Goal: Task Accomplishment & Management: Use online tool/utility

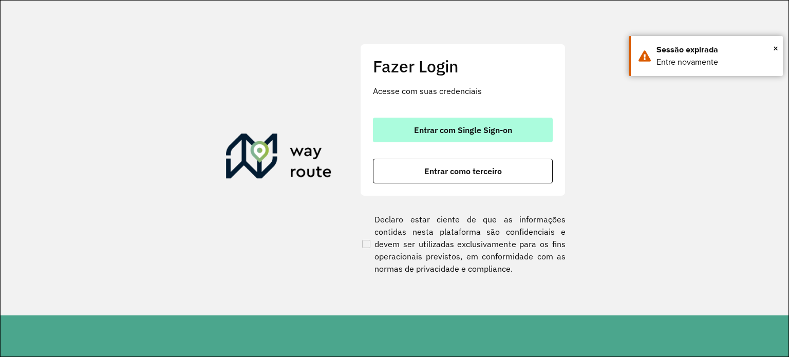
click at [451, 123] on button "Entrar com Single Sign-on" at bounding box center [463, 130] width 180 height 25
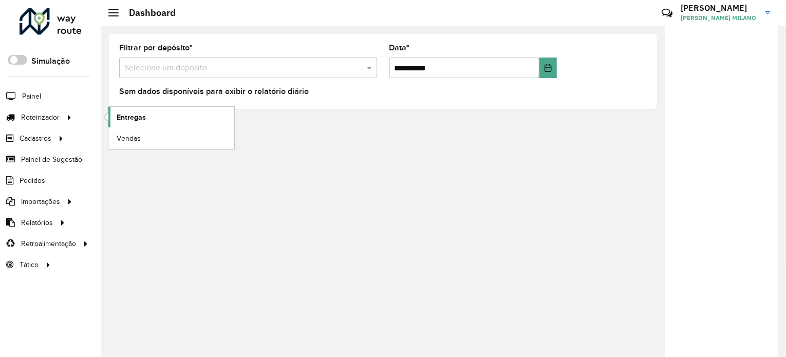
click at [129, 116] on span "Entregas" at bounding box center [131, 117] width 29 height 11
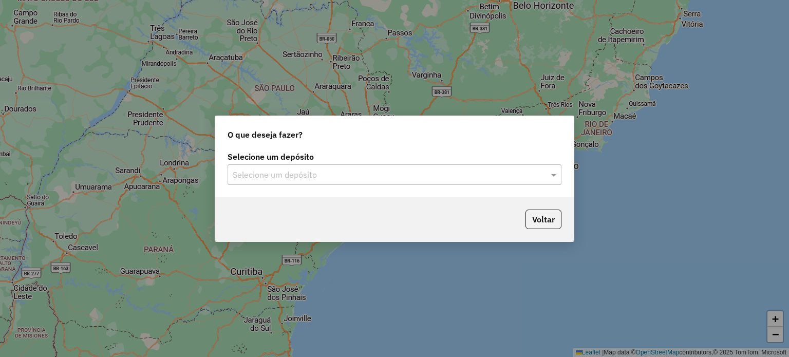
click at [263, 168] on div "Selecione um depósito" at bounding box center [395, 174] width 334 height 21
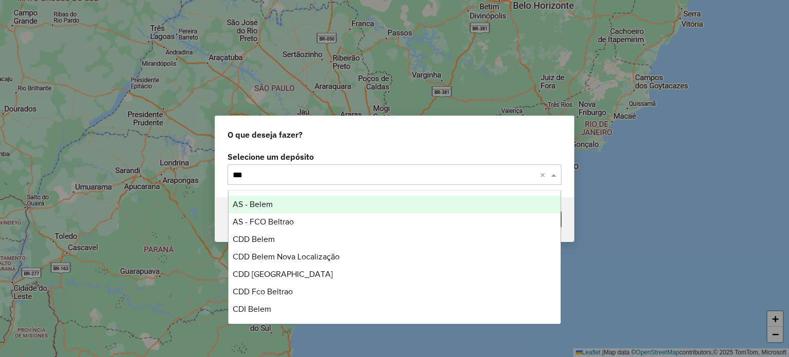
type input "****"
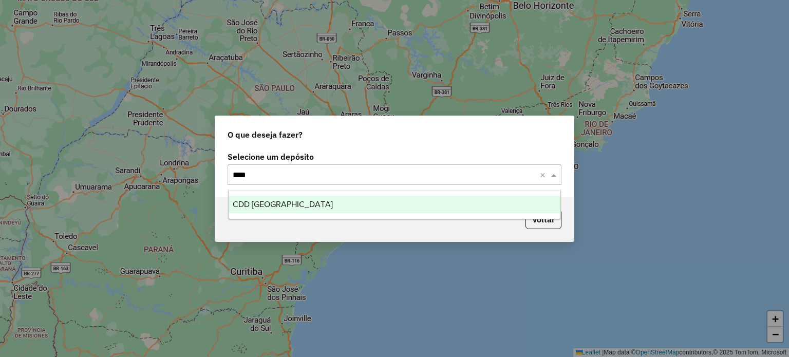
click at [270, 200] on span "CDD Belo Horizonte" at bounding box center [283, 204] width 100 height 9
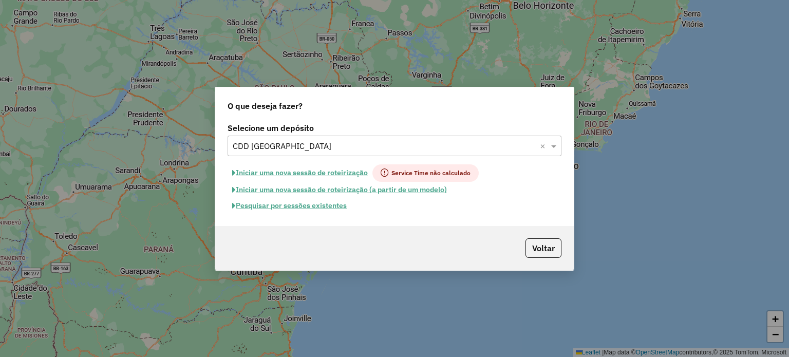
click at [300, 146] on input "text" at bounding box center [384, 146] width 303 height 12
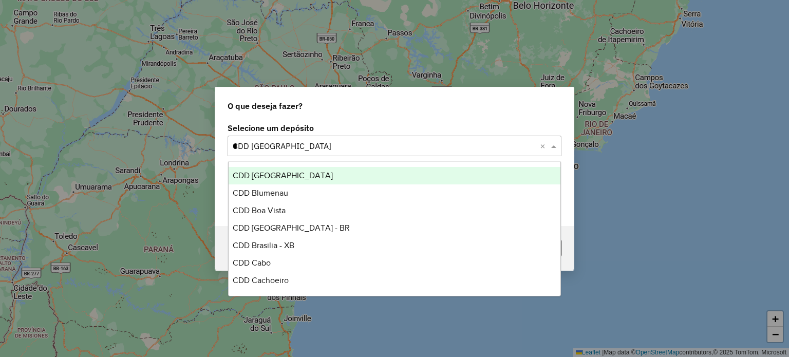
scroll to position [454, 0]
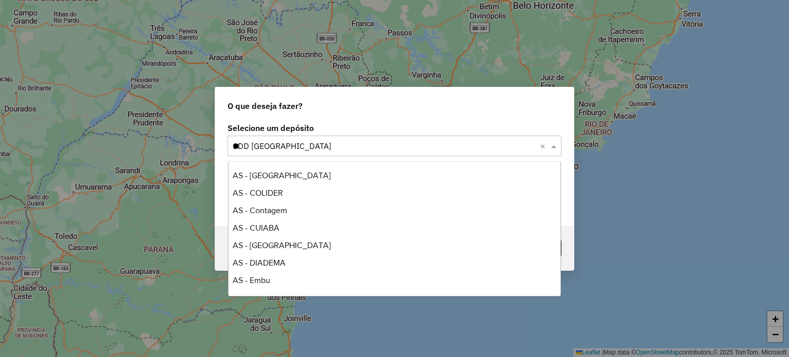
type input "***"
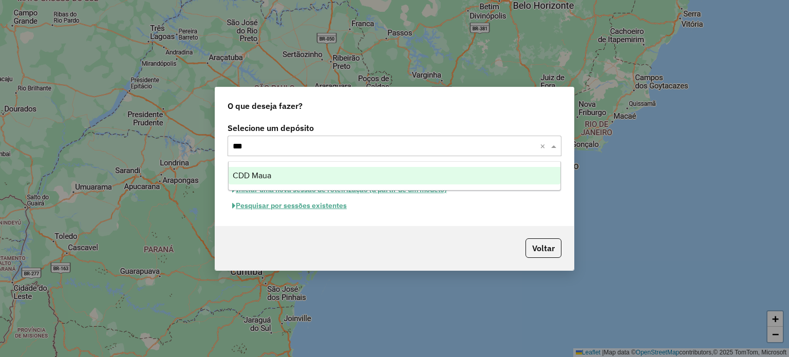
scroll to position [0, 0]
click at [303, 175] on div "CDD Maua" at bounding box center [395, 175] width 333 height 17
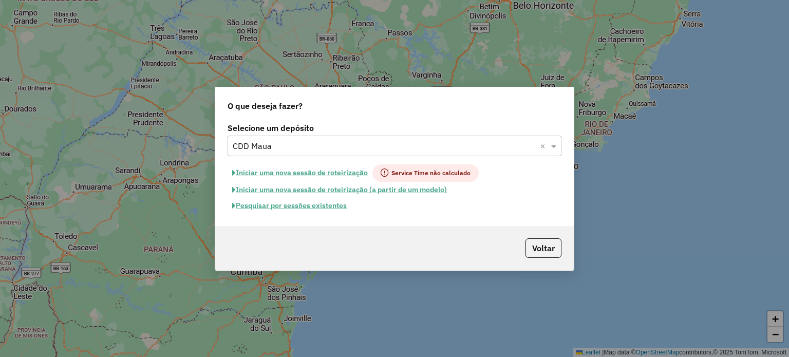
click at [303, 205] on button "Pesquisar por sessões existentes" at bounding box center [290, 206] width 124 height 16
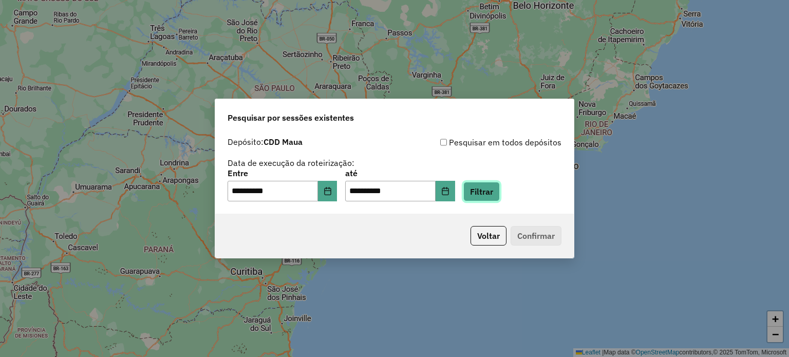
click at [500, 195] on button "Filtrar" at bounding box center [482, 192] width 36 height 20
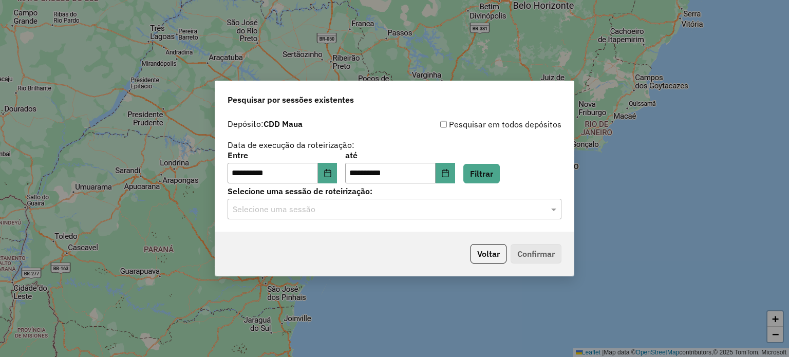
click at [328, 210] on input "text" at bounding box center [384, 210] width 303 height 12
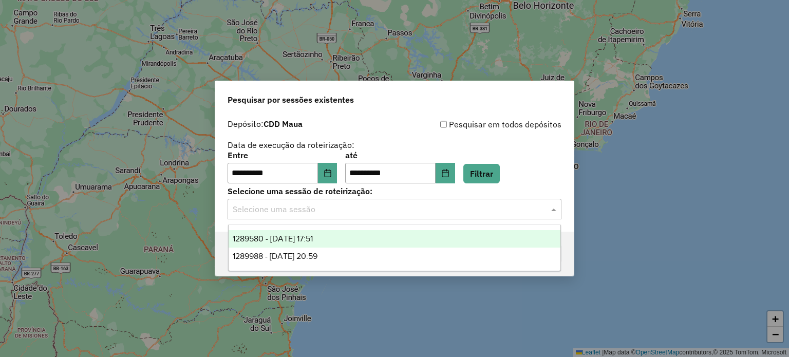
click at [313, 242] on span "1289580 - 07/10/2025 17:51" at bounding box center [273, 238] width 80 height 9
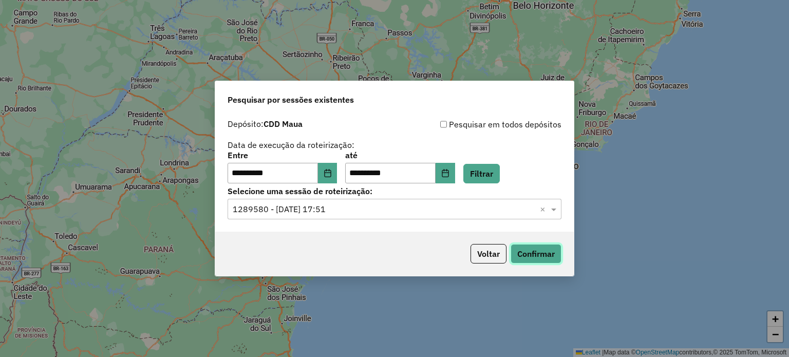
click at [541, 257] on button "Confirmar" at bounding box center [536, 254] width 51 height 20
click at [448, 211] on input "text" at bounding box center [384, 210] width 303 height 12
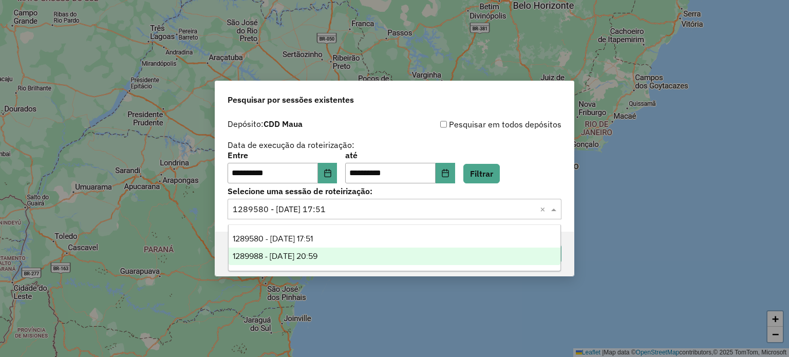
click at [437, 251] on div "1289988 - 07/10/2025 20:59" at bounding box center [395, 256] width 333 height 17
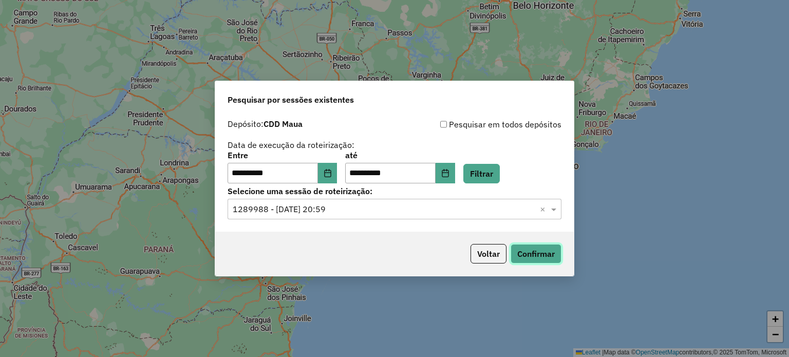
click at [545, 252] on button "Confirmar" at bounding box center [536, 254] width 51 height 20
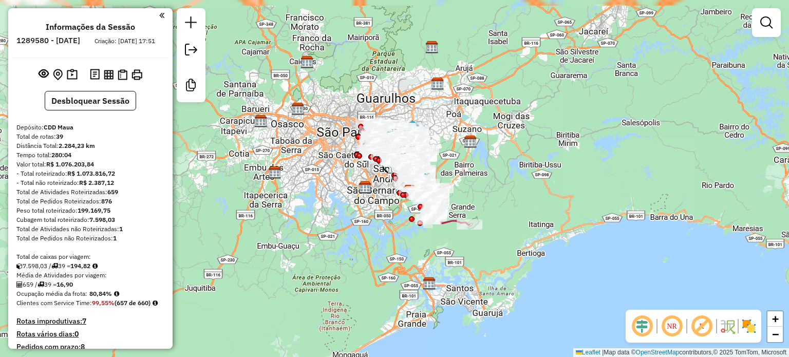
drag, startPoint x: 562, startPoint y: 175, endPoint x: 579, endPoint y: 188, distance: 21.0
click at [579, 188] on div "Janela de atendimento Grade de atendimento Capacidade Transportadoras Veículos …" at bounding box center [394, 178] width 789 height 357
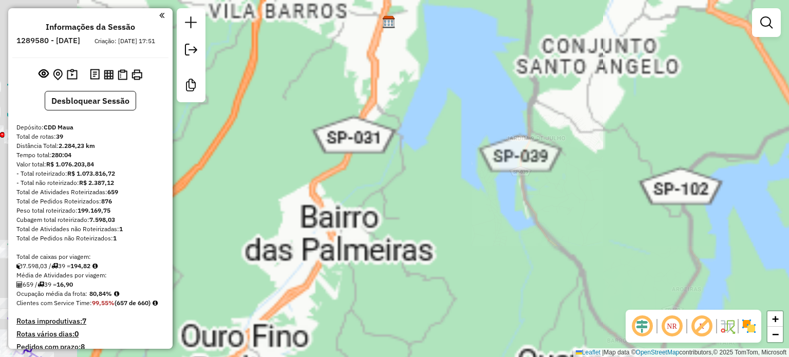
drag, startPoint x: 493, startPoint y: 165, endPoint x: 621, endPoint y: 133, distance: 131.4
click at [738, 145] on div "Janela de atendimento Grade de atendimento Capacidade Transportadoras Veículos …" at bounding box center [394, 178] width 789 height 357
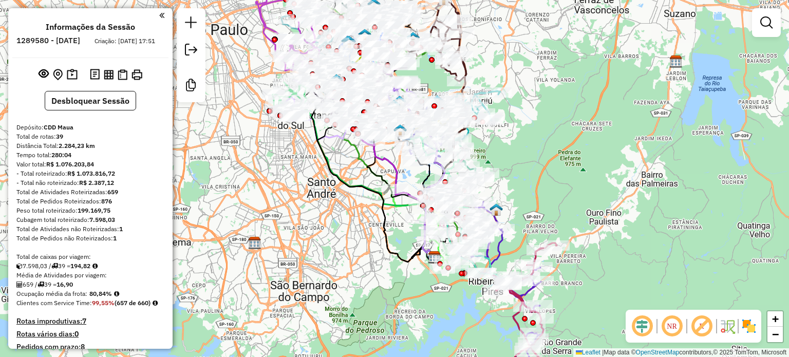
drag, startPoint x: 327, startPoint y: 182, endPoint x: 590, endPoint y: 167, distance: 263.6
click at [590, 167] on div "Janela de atendimento Grade de atendimento Capacidade Transportadoras Veículos …" at bounding box center [394, 178] width 789 height 357
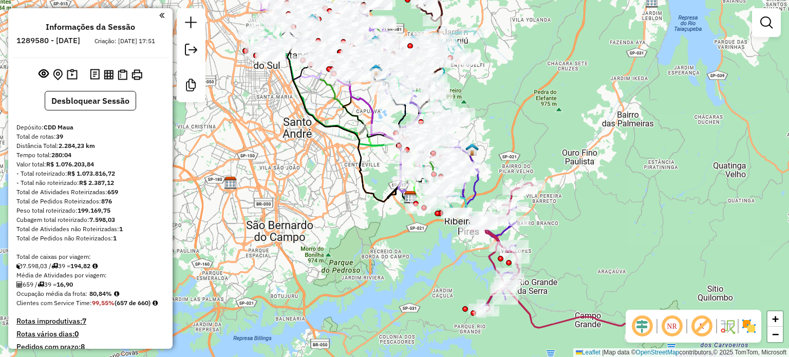
drag, startPoint x: 596, startPoint y: 176, endPoint x: 572, endPoint y: 116, distance: 64.8
click at [572, 116] on div "Janela de atendimento Grade de atendimento Capacidade Transportadoras Veículos …" at bounding box center [394, 178] width 789 height 357
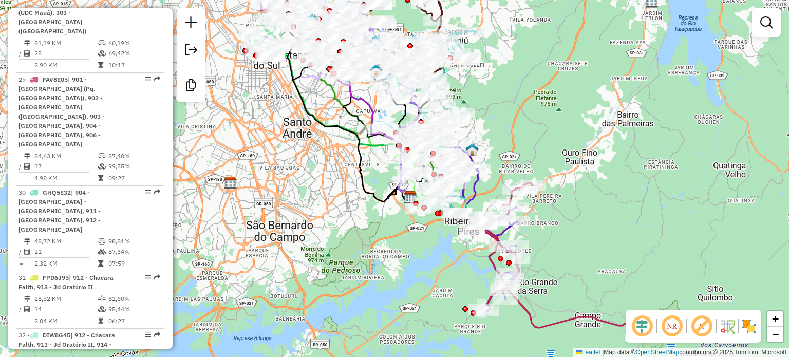
scroll to position [2699, 0]
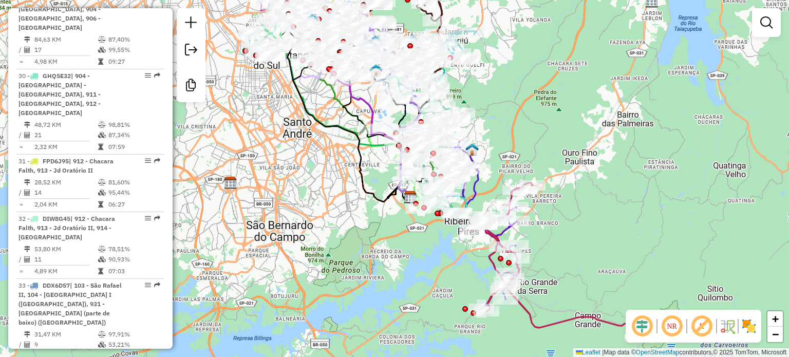
click at [174, 288] on div "Janela de atendimento Grade de atendimento Capacidade Transportadoras Veículos …" at bounding box center [394, 178] width 789 height 357
select select "**********"
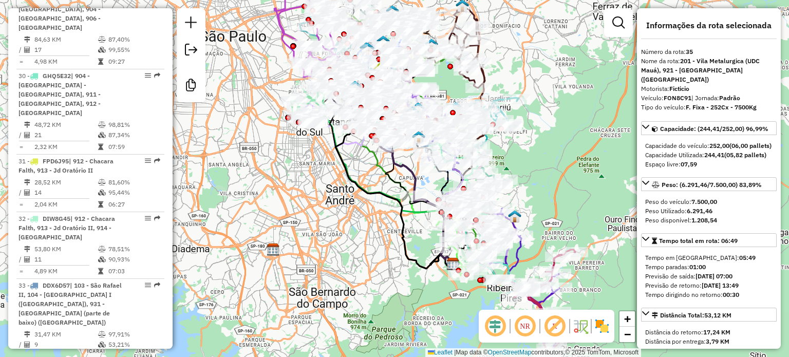
drag, startPoint x: 145, startPoint y: 71, endPoint x: 146, endPoint y: 86, distance: 14.4
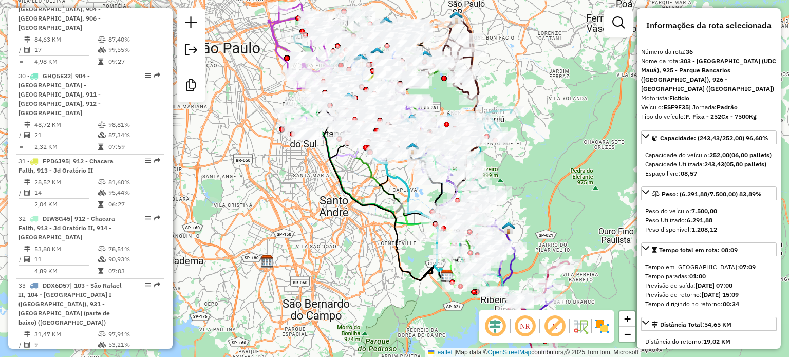
click at [525, 330] on em at bounding box center [525, 326] width 25 height 25
drag, startPoint x: 169, startPoint y: 275, endPoint x: 171, endPoint y: 213, distance: 62.7
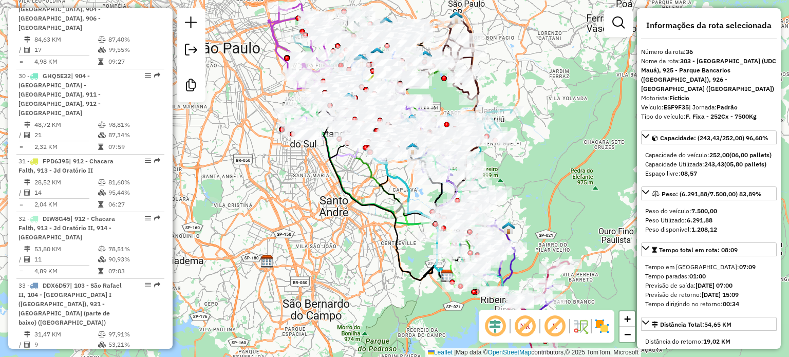
click at [171, 213] on div "Informações da Sessão 1289580 - [DATE] Criação: [DATE] 17:51 Desbloquear Sessão…" at bounding box center [90, 178] width 164 height 341
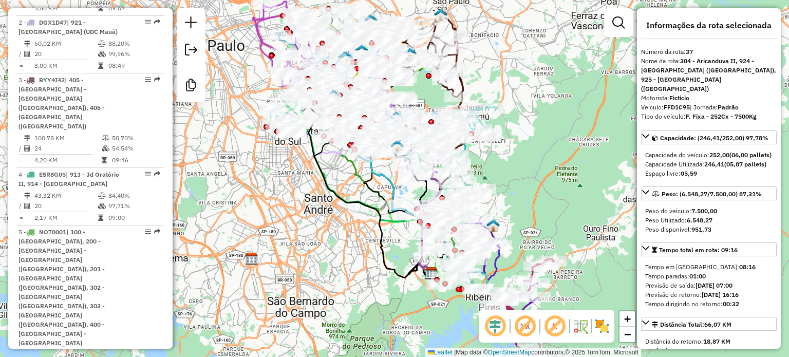
scroll to position [0, 0]
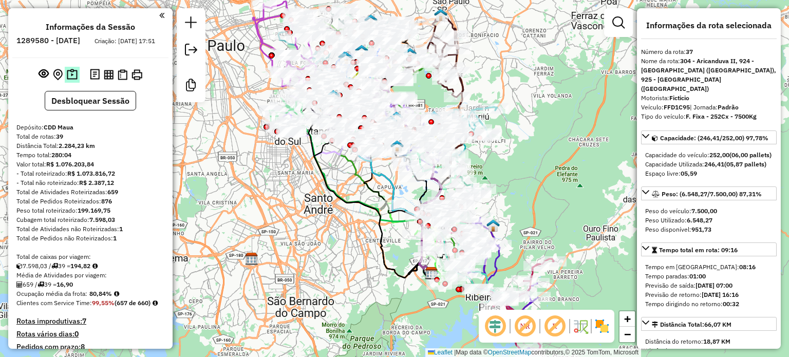
click at [69, 81] on img at bounding box center [72, 75] width 11 height 12
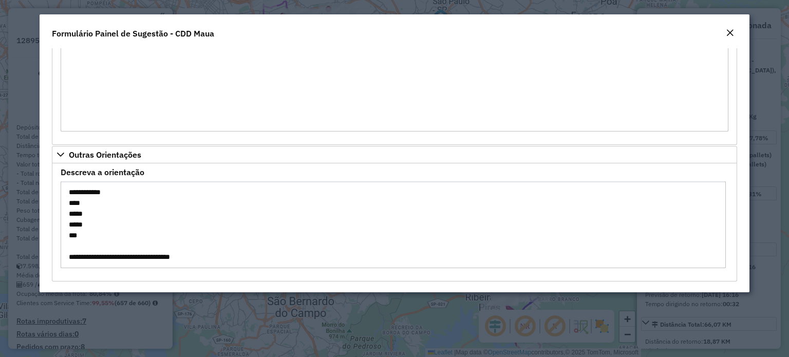
scroll to position [76, 0]
click at [731, 30] on em "Close" at bounding box center [730, 33] width 8 height 8
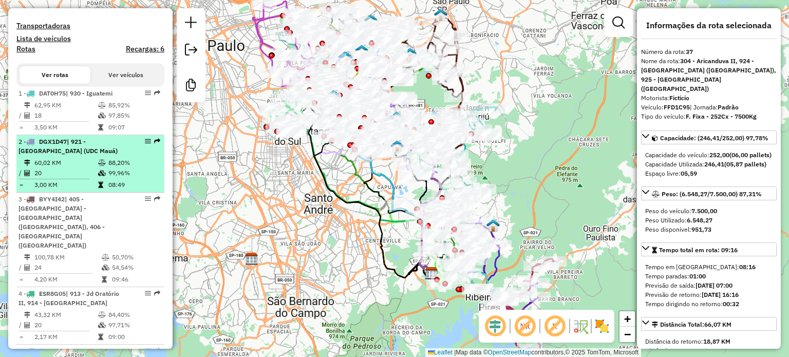
scroll to position [411, 0]
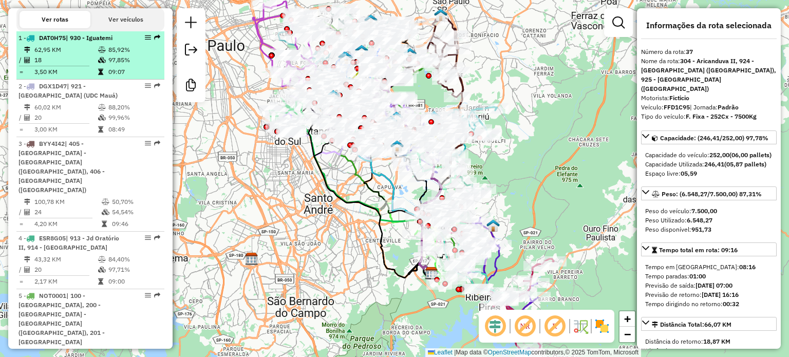
click at [110, 65] on td "97,85%" at bounding box center [134, 60] width 52 height 10
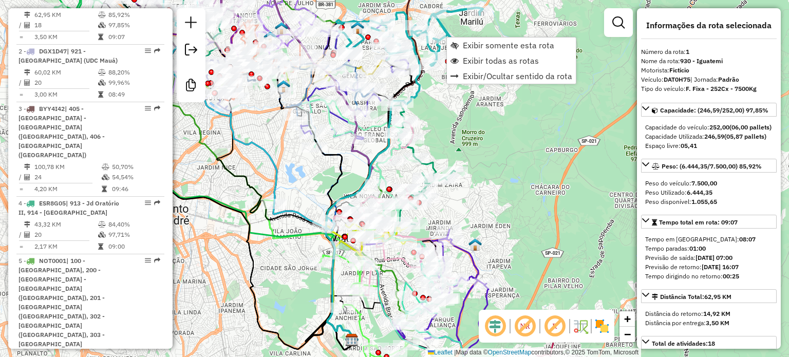
scroll to position [452, 0]
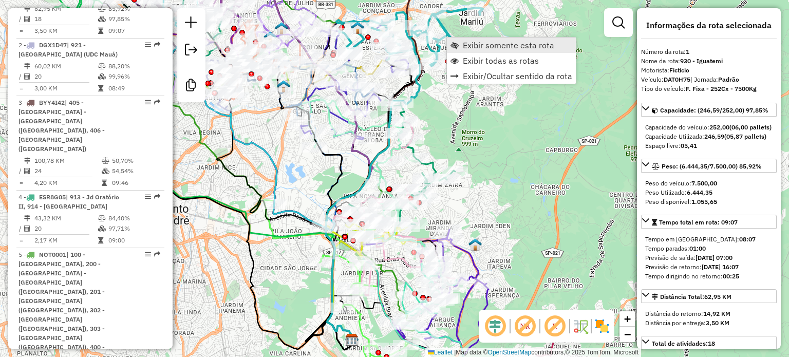
click at [463, 43] on span "Exibir somente esta rota" at bounding box center [508, 45] width 91 height 8
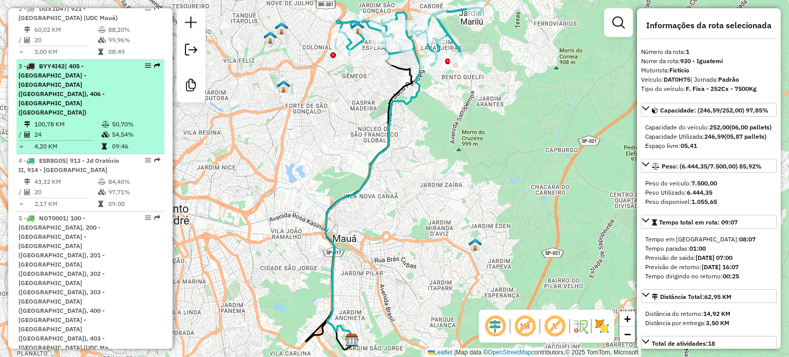
scroll to position [504, 0]
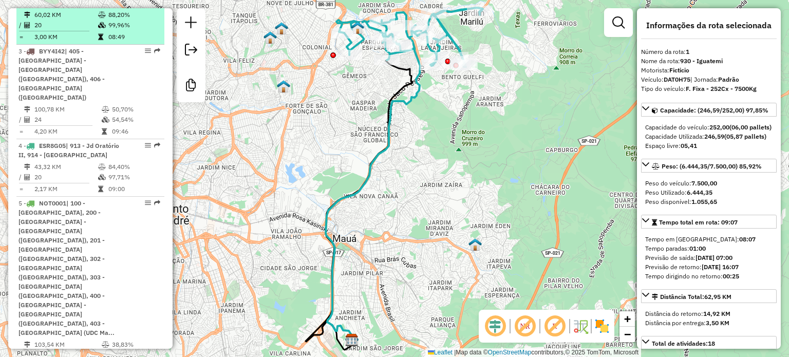
click at [109, 20] on td "88,20%" at bounding box center [134, 15] width 52 height 10
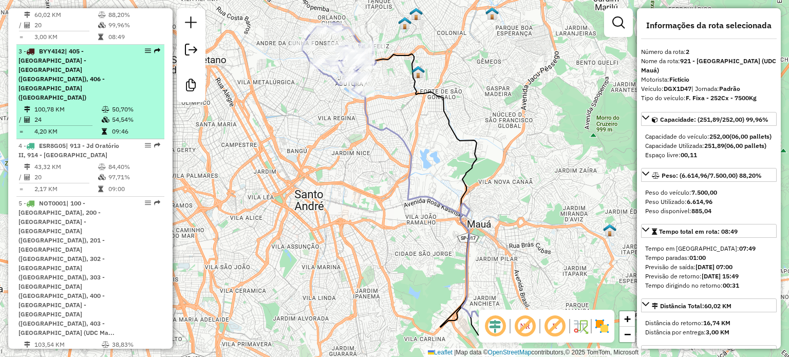
click at [101, 104] on td at bounding box center [106, 109] width 10 height 10
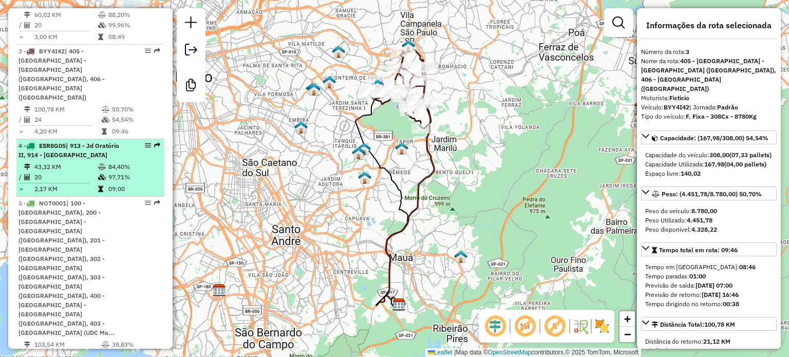
click at [125, 172] on td "97,71%" at bounding box center [134, 177] width 52 height 10
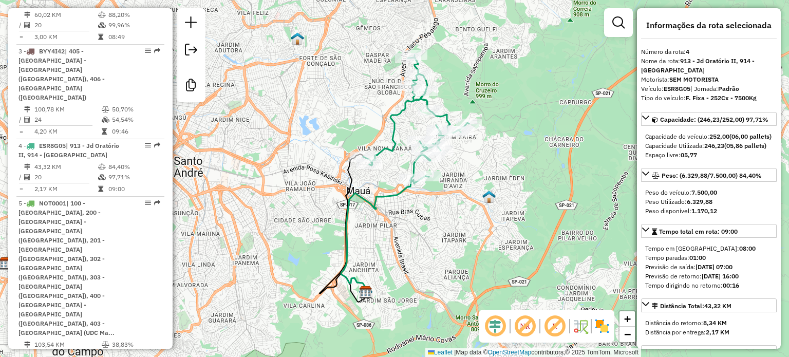
click at [522, 321] on em at bounding box center [525, 326] width 25 height 25
click at [524, 321] on em at bounding box center [525, 326] width 25 height 25
click at [528, 330] on em at bounding box center [525, 326] width 25 height 25
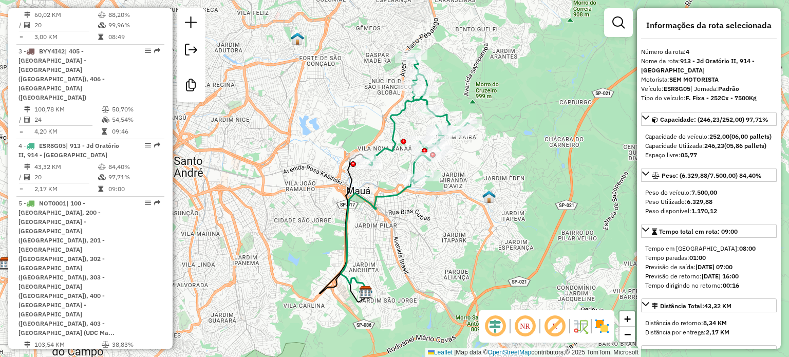
click at [528, 330] on em at bounding box center [525, 326] width 25 height 25
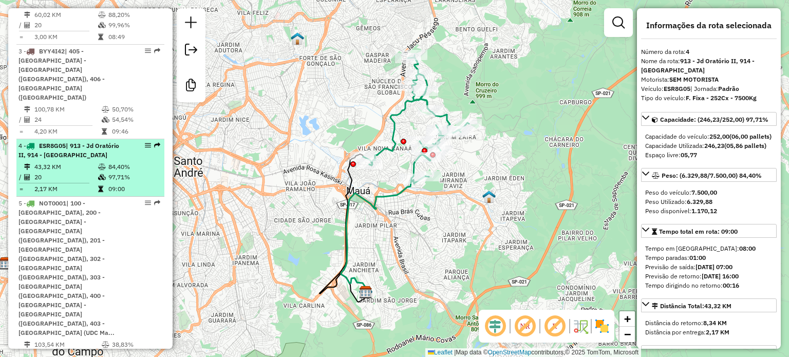
click at [99, 174] on icon at bounding box center [102, 177] width 8 height 6
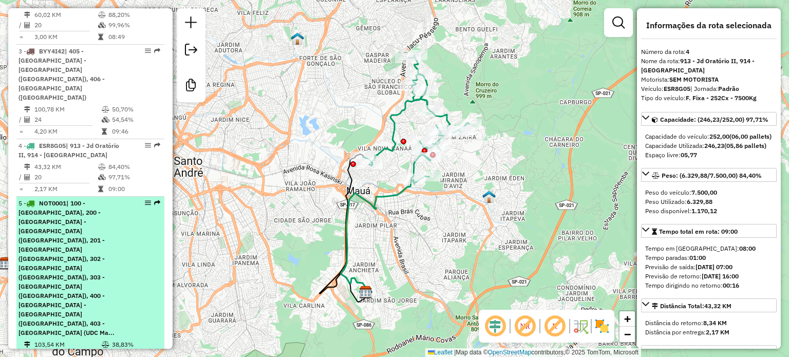
click at [103, 215] on div "5 - NOT0001 | 100 - [GEOGRAPHIC_DATA], 200 - [GEOGRAPHIC_DATA] - [GEOGRAPHIC_DA…" at bounding box center [73, 268] width 109 height 139
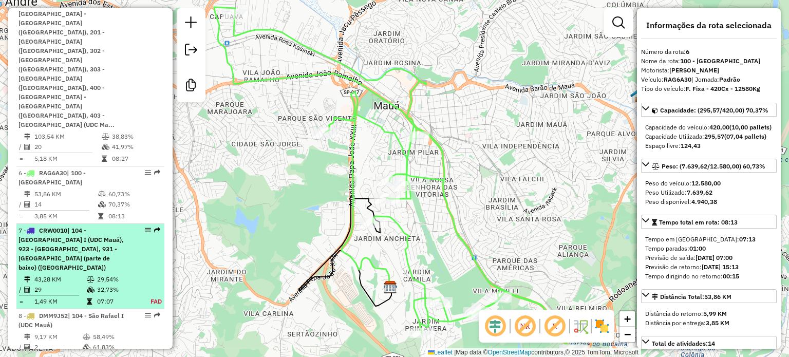
scroll to position [761, 0]
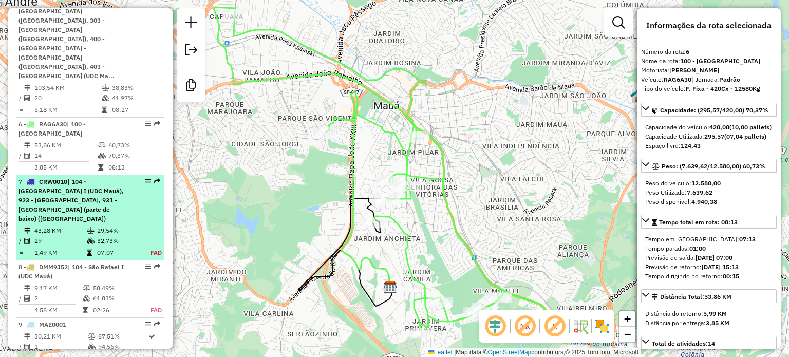
click at [103, 236] on td "32,73%" at bounding box center [118, 241] width 43 height 10
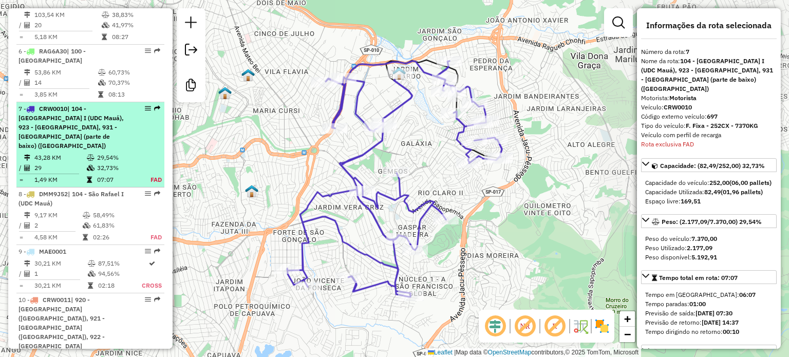
scroll to position [853, 0]
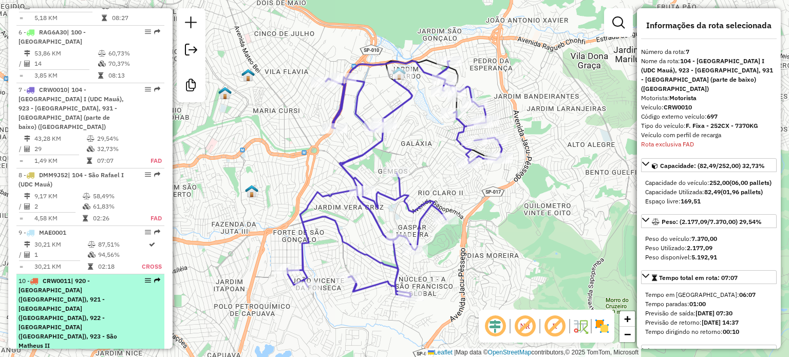
click at [125, 277] on div "10 - CRW0011 | 920 - [GEOGRAPHIC_DATA] ([GEOGRAPHIC_DATA]), 921 - [GEOGRAPHIC_D…" at bounding box center [91, 314] width 144 height 74
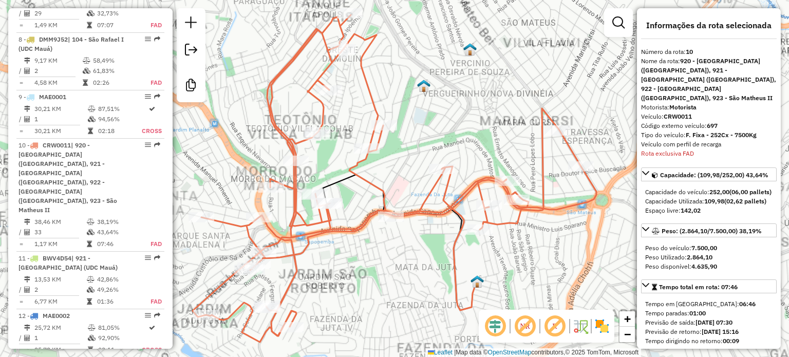
scroll to position [1034, 0]
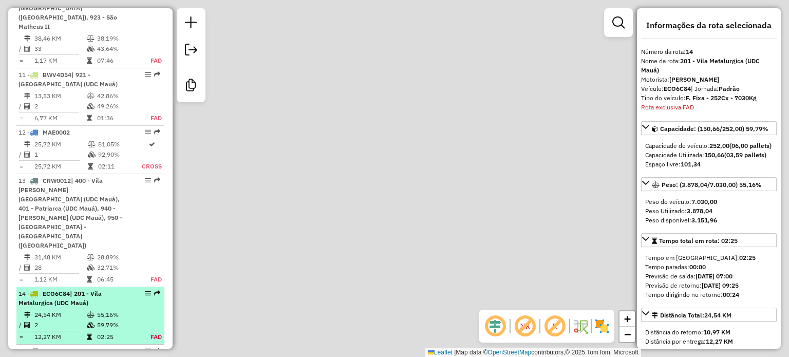
scroll to position [1310, 0]
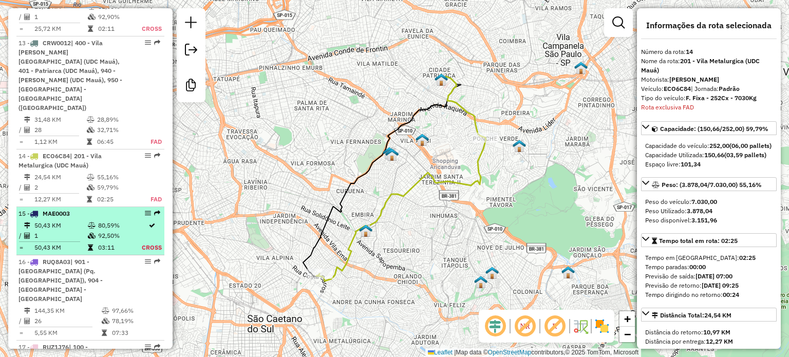
click at [115, 231] on td "92,50%" at bounding box center [120, 236] width 44 height 10
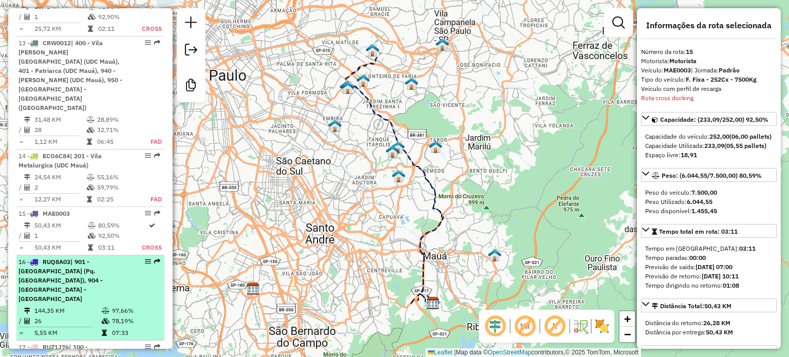
click at [130, 257] on div "16 - RUQ8A03 | 901 - [GEOGRAPHIC_DATA] (Pq. [GEOGRAPHIC_DATA]), 904 - [GEOGRAPH…" at bounding box center [91, 280] width 144 height 46
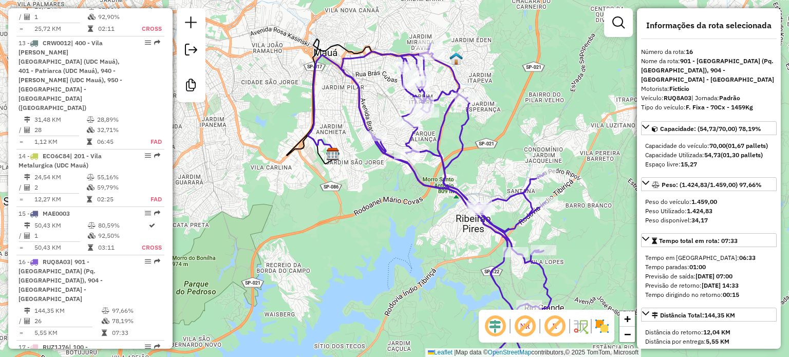
drag, startPoint x: 524, startPoint y: 176, endPoint x: 530, endPoint y: 182, distance: 8.7
click at [532, 183] on icon at bounding box center [446, 211] width 210 height 334
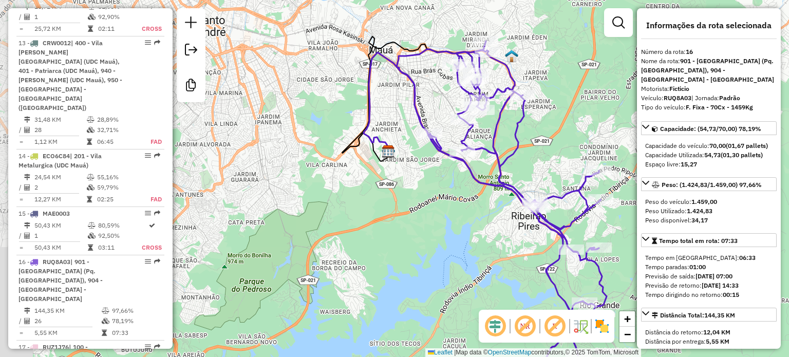
drag, startPoint x: 356, startPoint y: 192, endPoint x: 404, endPoint y: 189, distance: 48.4
click at [404, 189] on div "Janela de atendimento Grade de atendimento Capacidade Transportadoras Veículos …" at bounding box center [394, 178] width 789 height 357
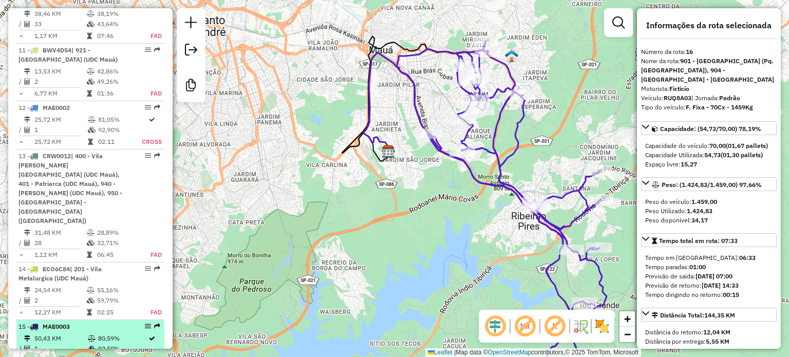
scroll to position [1155, 0]
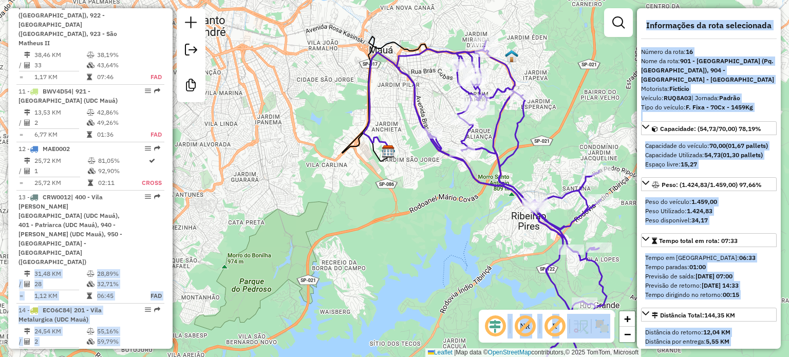
drag, startPoint x: 169, startPoint y: 132, endPoint x: 174, endPoint y: 164, distance: 32.8
click at [174, 164] on hb-router-mapa "Informações da Sessão 1289580 - [DATE] Criação: [DATE] 17:51 Desbloquear Sessão…" at bounding box center [394, 178] width 789 height 357
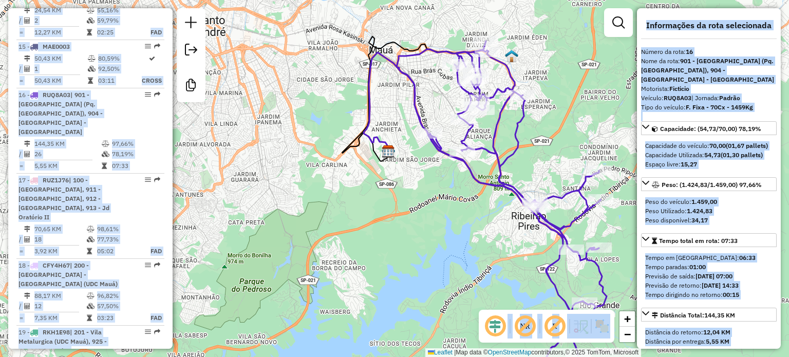
scroll to position [1508, 0]
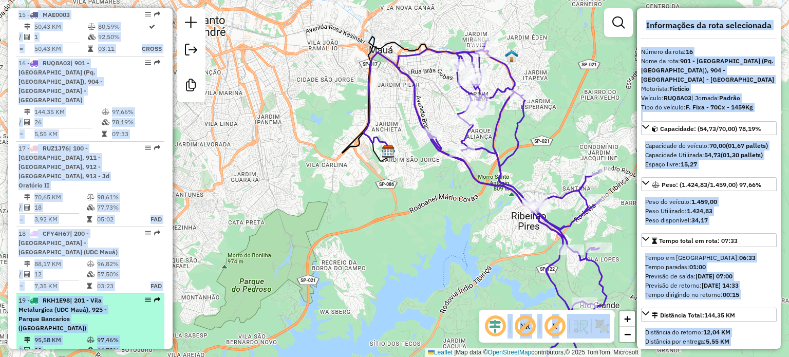
click at [123, 335] on td "97,46%" at bounding box center [118, 340] width 43 height 10
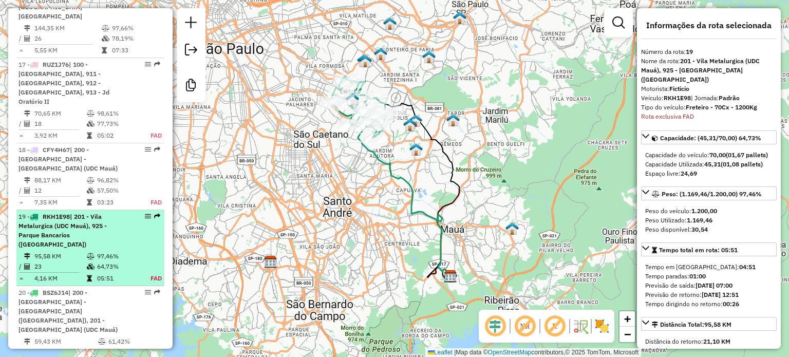
scroll to position [1607, 0]
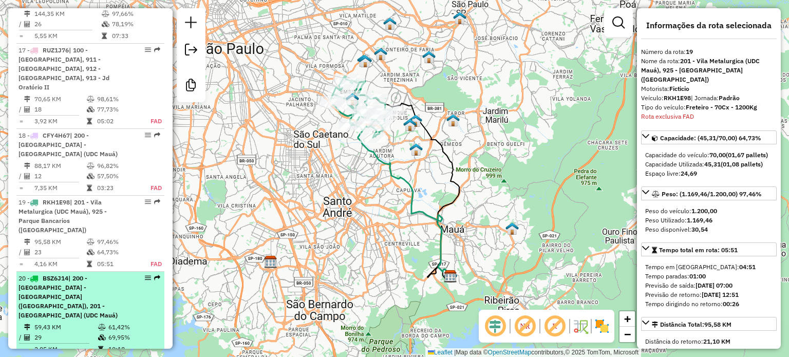
click at [124, 272] on li "20 - BSZ6J14 | 200 - [GEOGRAPHIC_DATA] - [GEOGRAPHIC_DATA] ([GEOGRAPHIC_DATA]),…" at bounding box center [90, 314] width 148 height 85
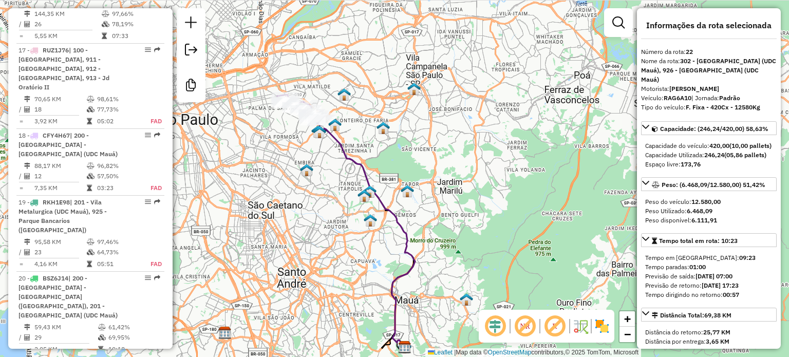
drag, startPoint x: 341, startPoint y: 141, endPoint x: 290, endPoint y: 187, distance: 68.4
click at [290, 187] on div "Janela de atendimento Grade de atendimento Capacidade Transportadoras Veículos …" at bounding box center [394, 178] width 789 height 357
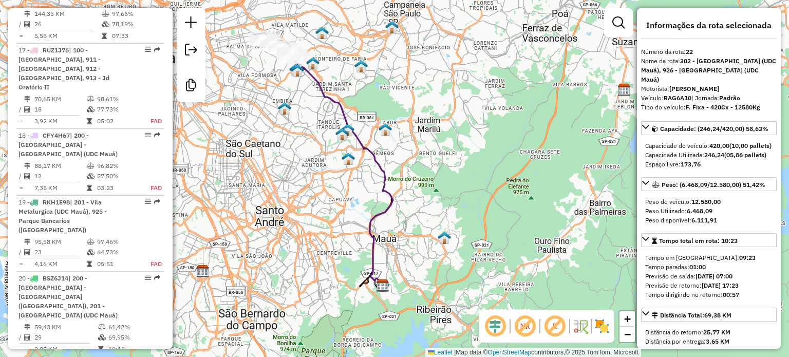
drag, startPoint x: 289, startPoint y: 188, endPoint x: 275, endPoint y: 144, distance: 45.2
click at [275, 144] on div "Janela de atendimento Grade de atendimento Capacidade Transportadoras Veículos …" at bounding box center [394, 178] width 789 height 357
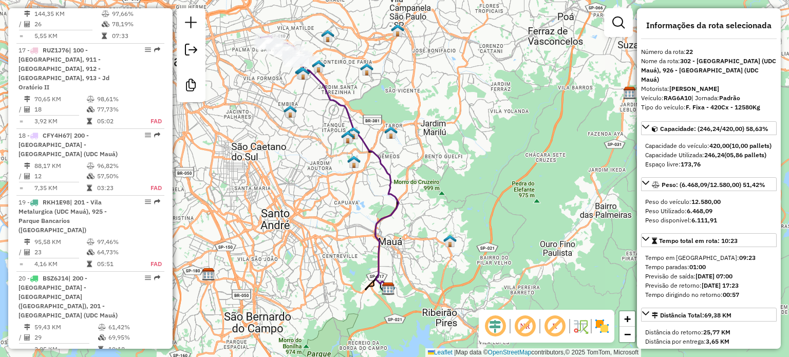
drag, startPoint x: 499, startPoint y: 177, endPoint x: 519, endPoint y: 179, distance: 20.2
click at [519, 179] on div "Janela de atendimento Grade de atendimento Capacidade Transportadoras Veículos …" at bounding box center [394, 178] width 789 height 357
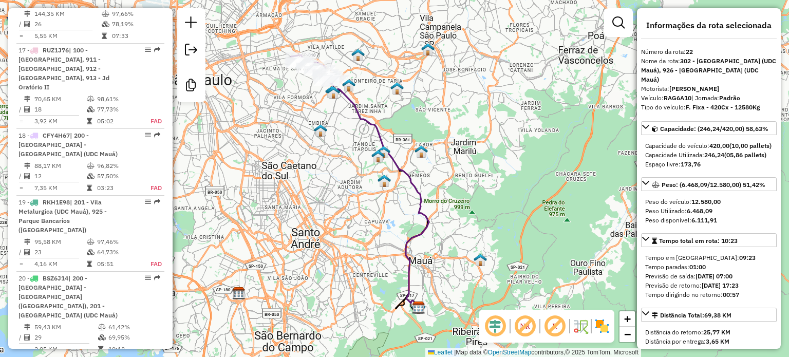
click at [504, 86] on div "Janela de atendimento Grade de atendimento Capacidade Transportadoras Veículos …" at bounding box center [394, 178] width 789 height 357
click at [400, 70] on div "Janela de atendimento Grade de atendimento Capacidade Transportadoras Veículos …" at bounding box center [394, 178] width 789 height 357
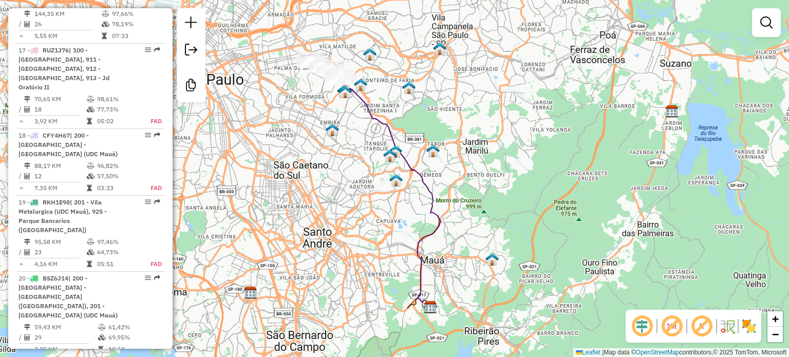
drag, startPoint x: 547, startPoint y: 128, endPoint x: 580, endPoint y: 132, distance: 33.6
click at [580, 132] on div "Janela de atendimento Grade de atendimento Capacidade Transportadoras Veículos …" at bounding box center [394, 178] width 789 height 357
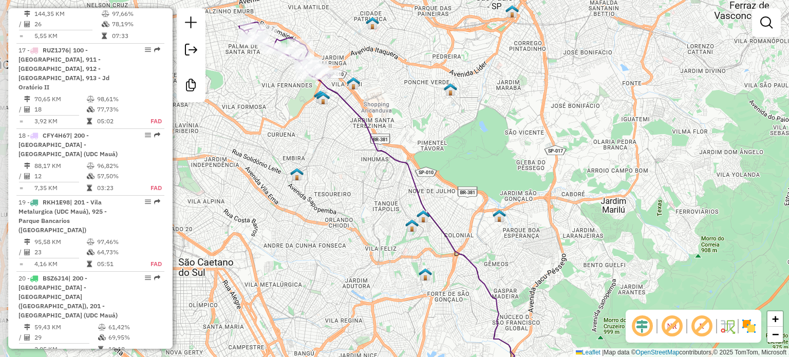
drag, startPoint x: 561, startPoint y: 94, endPoint x: 654, endPoint y: 119, distance: 95.9
click at [654, 119] on div "Janela de atendimento Grade de atendimento Capacidade Transportadoras Veículos …" at bounding box center [394, 178] width 789 height 357
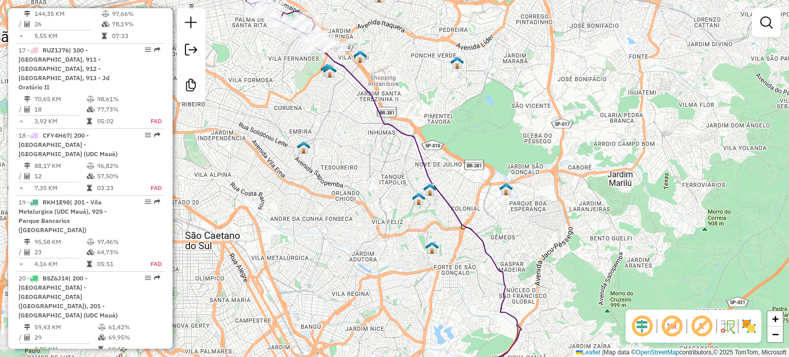
drag, startPoint x: 615, startPoint y: 49, endPoint x: 614, endPoint y: 34, distance: 14.9
click at [614, 34] on div "Janela de atendimento Grade de atendimento Capacidade Transportadoras Veículos …" at bounding box center [394, 178] width 789 height 357
select select "**********"
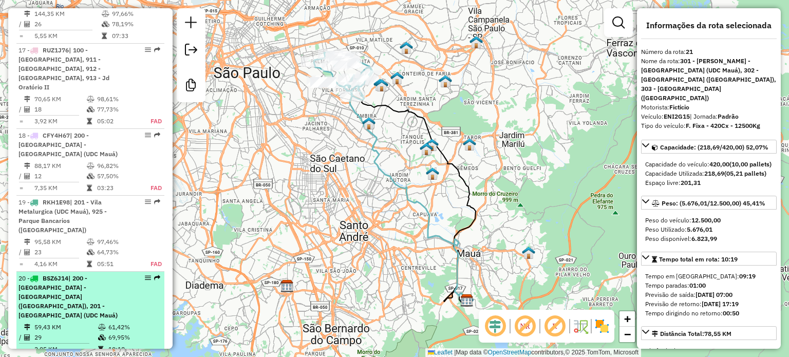
click at [112, 333] on td "69,95%" at bounding box center [134, 338] width 52 height 10
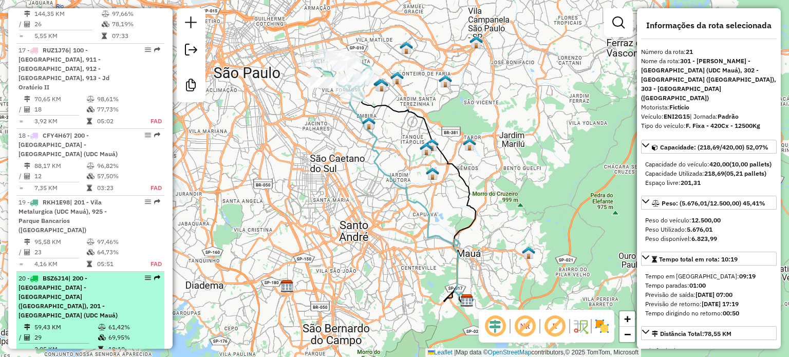
click at [113, 322] on td "61,42%" at bounding box center [134, 327] width 52 height 10
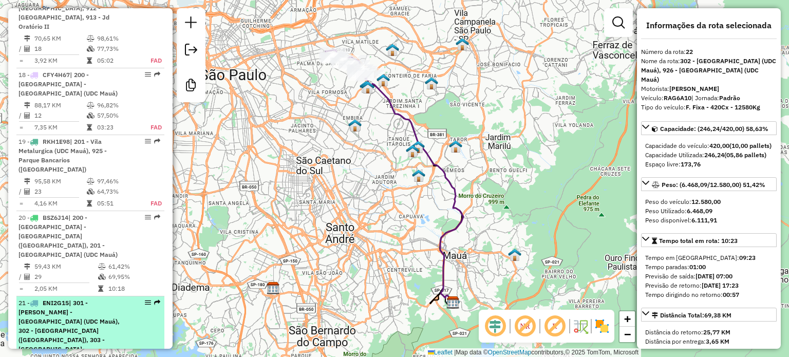
scroll to position [1709, 0]
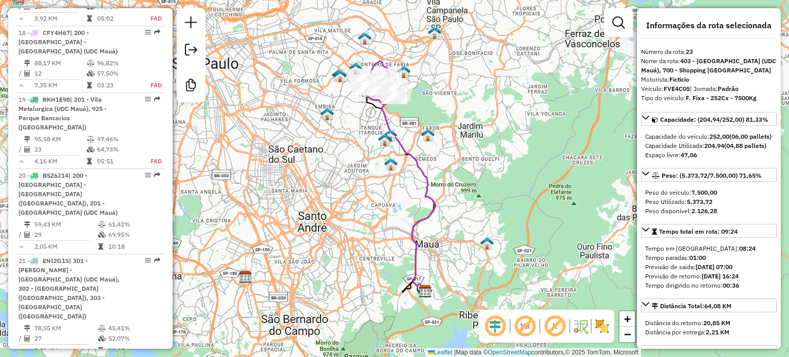
scroll to position [1812, 0]
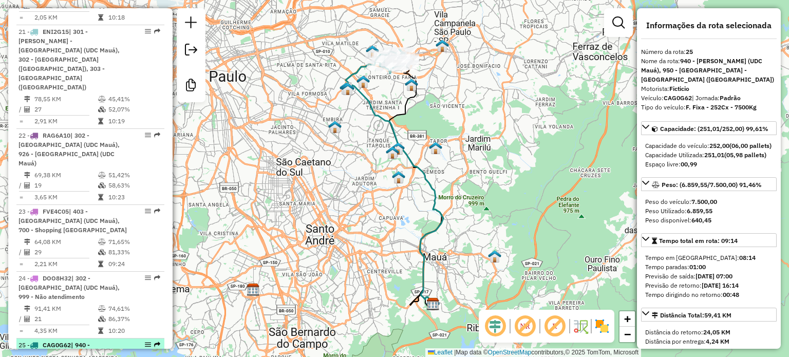
scroll to position [1966, 0]
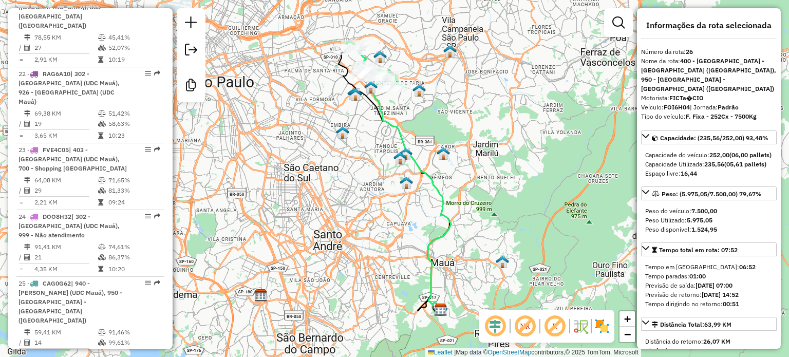
scroll to position [2018, 0]
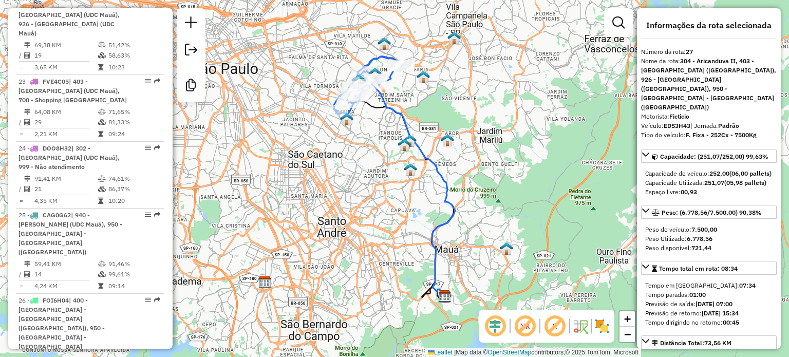
scroll to position [2069, 0]
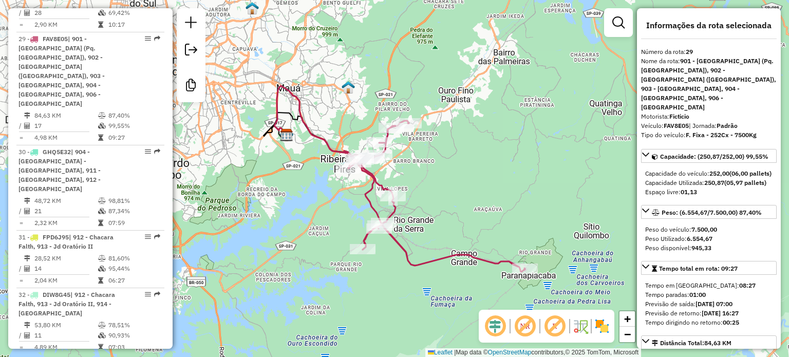
scroll to position [2643, 0]
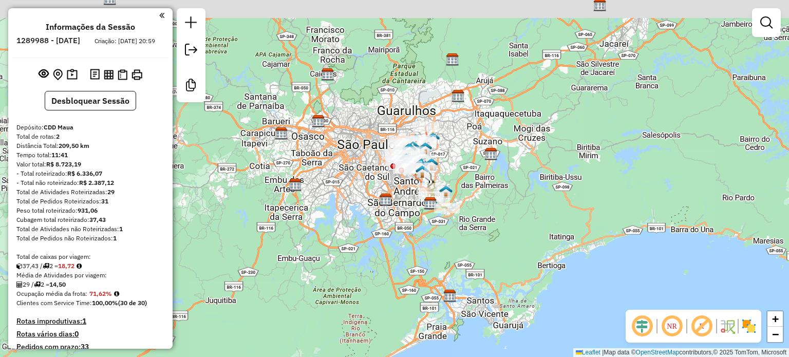
drag, startPoint x: 491, startPoint y: 193, endPoint x: 512, endPoint y: 205, distance: 24.0
click at [512, 205] on div "Janela de atendimento Grade de atendimento Capacidade Transportadoras Veículos …" at bounding box center [394, 178] width 789 height 357
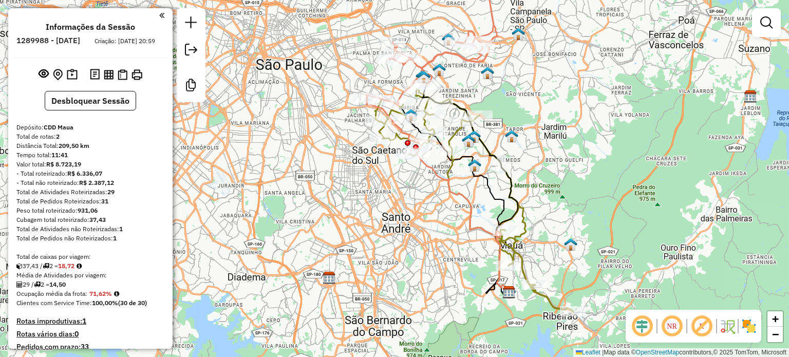
drag, startPoint x: 469, startPoint y: 161, endPoint x: 693, endPoint y: 148, distance: 225.0
click at [693, 148] on div "Janela de atendimento Grade de atendimento Capacidade Transportadoras Veículos …" at bounding box center [394, 178] width 789 height 357
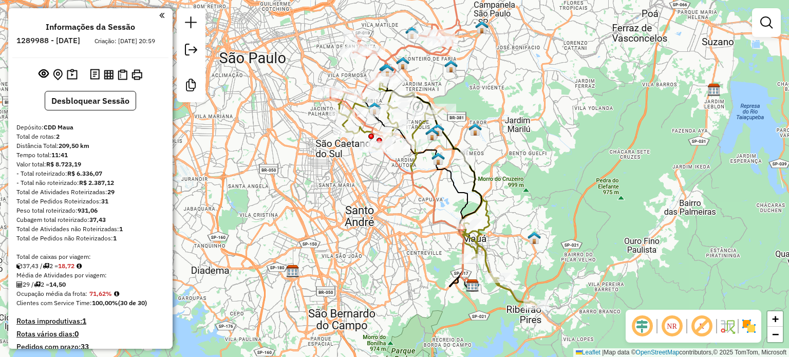
drag, startPoint x: 640, startPoint y: 176, endPoint x: 603, endPoint y: 170, distance: 37.1
click at [603, 170] on div "Janela de atendimento Grade de atendimento Capacidade Transportadoras Veículos …" at bounding box center [394, 178] width 789 height 357
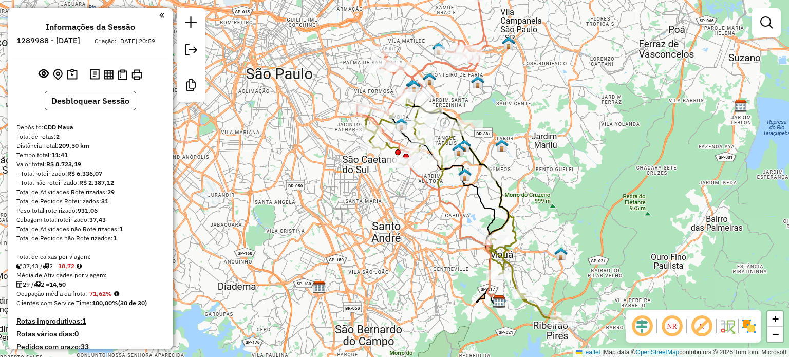
drag, startPoint x: 567, startPoint y: 88, endPoint x: 572, endPoint y: 92, distance: 6.2
click at [572, 92] on div "Janela de atendimento Grade de atendimento Capacidade Transportadoras Veículos …" at bounding box center [394, 178] width 789 height 357
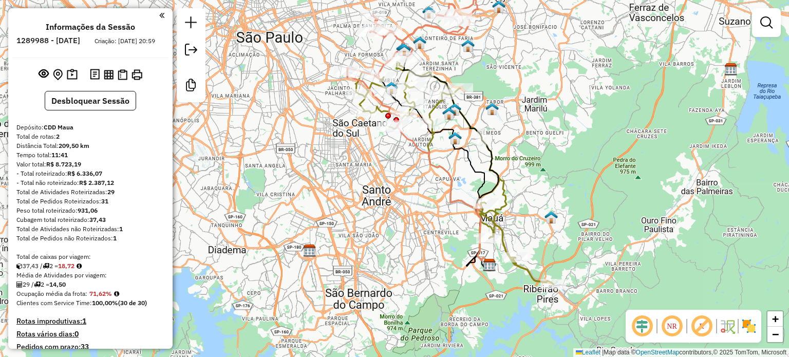
drag, startPoint x: 531, startPoint y: 137, endPoint x: 521, endPoint y: 100, distance: 38.1
click at [521, 100] on div "Janela de atendimento Grade de atendimento Capacidade Transportadoras Veículos …" at bounding box center [394, 178] width 789 height 357
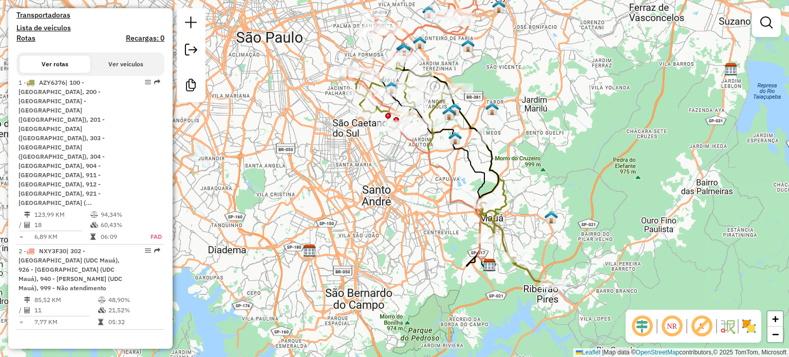
scroll to position [411, 0]
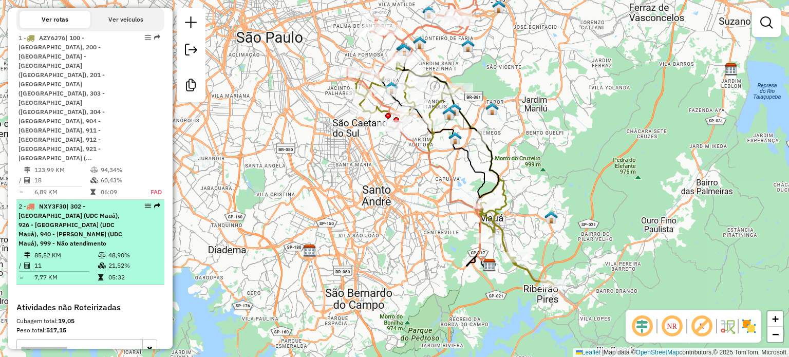
click at [120, 250] on td "48,90%" at bounding box center [134, 255] width 52 height 10
select select "**********"
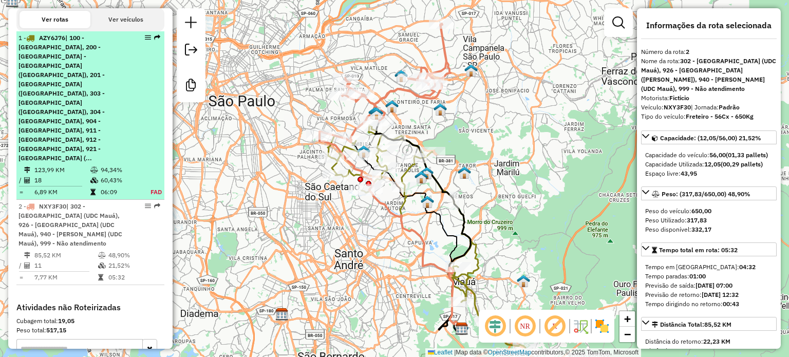
click at [129, 115] on div "1 - AZY6J76 | 100 - Parque Anchieta, 200 - Vila Prudente - Vila Alpina (UDC Mau…" at bounding box center [91, 98] width 144 height 130
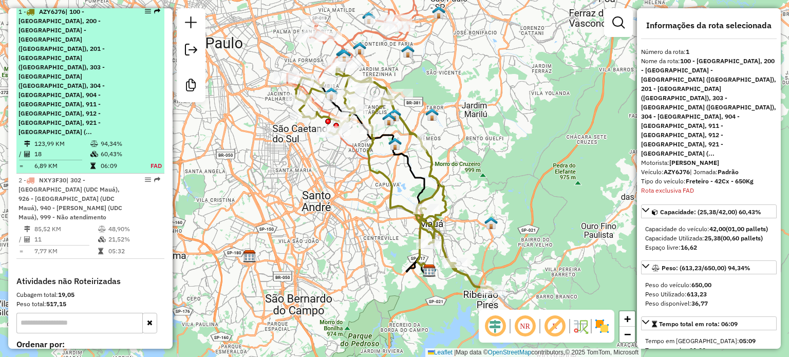
scroll to position [443, 0]
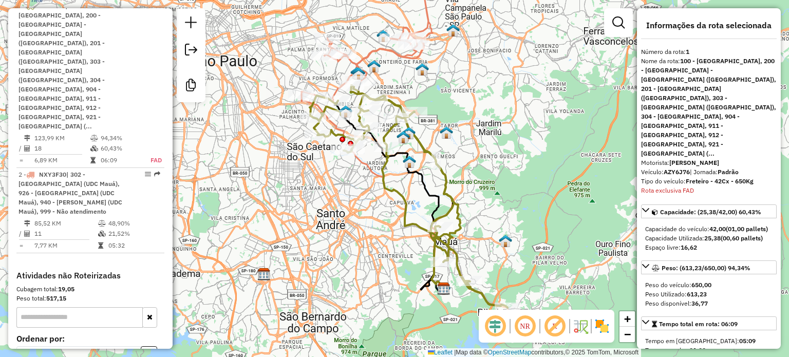
drag, startPoint x: 545, startPoint y: 100, endPoint x: 551, endPoint y: 108, distance: 10.2
click at [552, 108] on div "Janela de atendimento Grade de atendimento Capacidade Transportadoras Veículos …" at bounding box center [394, 178] width 789 height 357
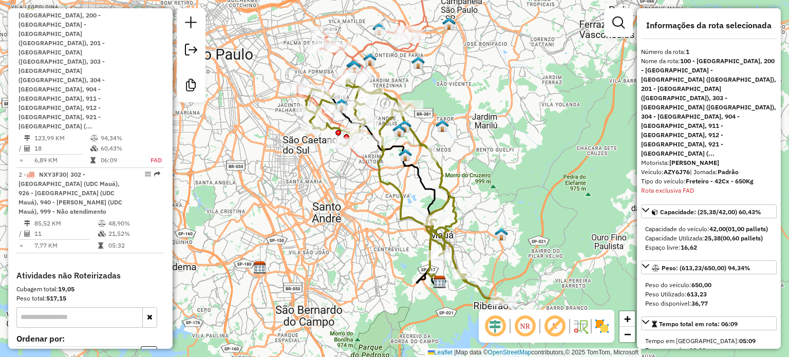
drag, startPoint x: 569, startPoint y: 63, endPoint x: 582, endPoint y: 71, distance: 14.5
click at [582, 71] on div "Janela de atendimento Grade de atendimento Capacidade Transportadoras Veículos …" at bounding box center [394, 178] width 789 height 357
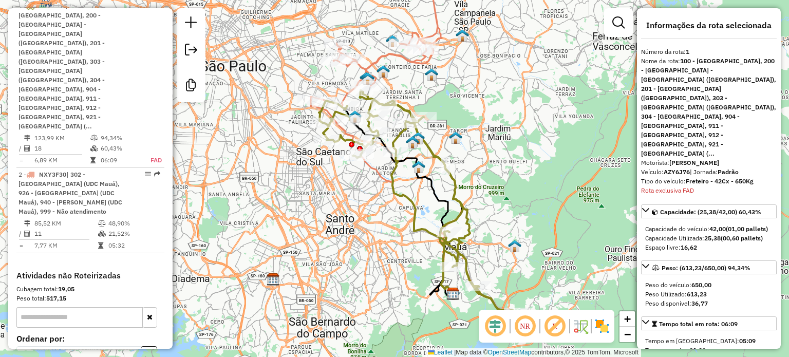
drag, startPoint x: 580, startPoint y: 69, endPoint x: 582, endPoint y: 78, distance: 9.0
click at [582, 78] on div "Janela de atendimento Grade de atendimento Capacidade Transportadoras Veículos …" at bounding box center [394, 178] width 789 height 357
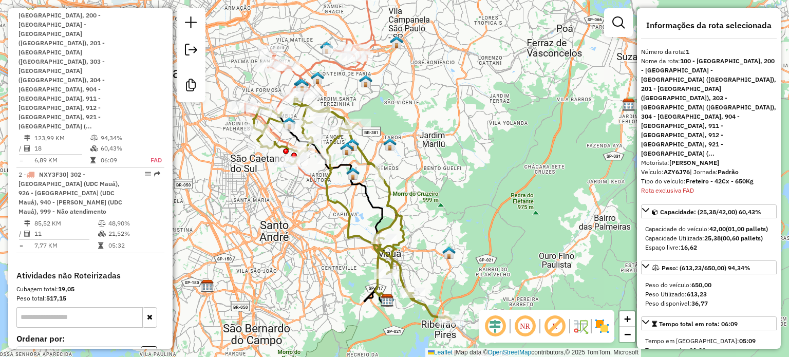
drag, startPoint x: 551, startPoint y: 90, endPoint x: 486, endPoint y: 115, distance: 70.0
click at [483, 122] on div "Janela de atendimento Grade de atendimento Capacidade Transportadoras Veículos …" at bounding box center [394, 178] width 789 height 357
